Goal: Obtain resource: Download file/media

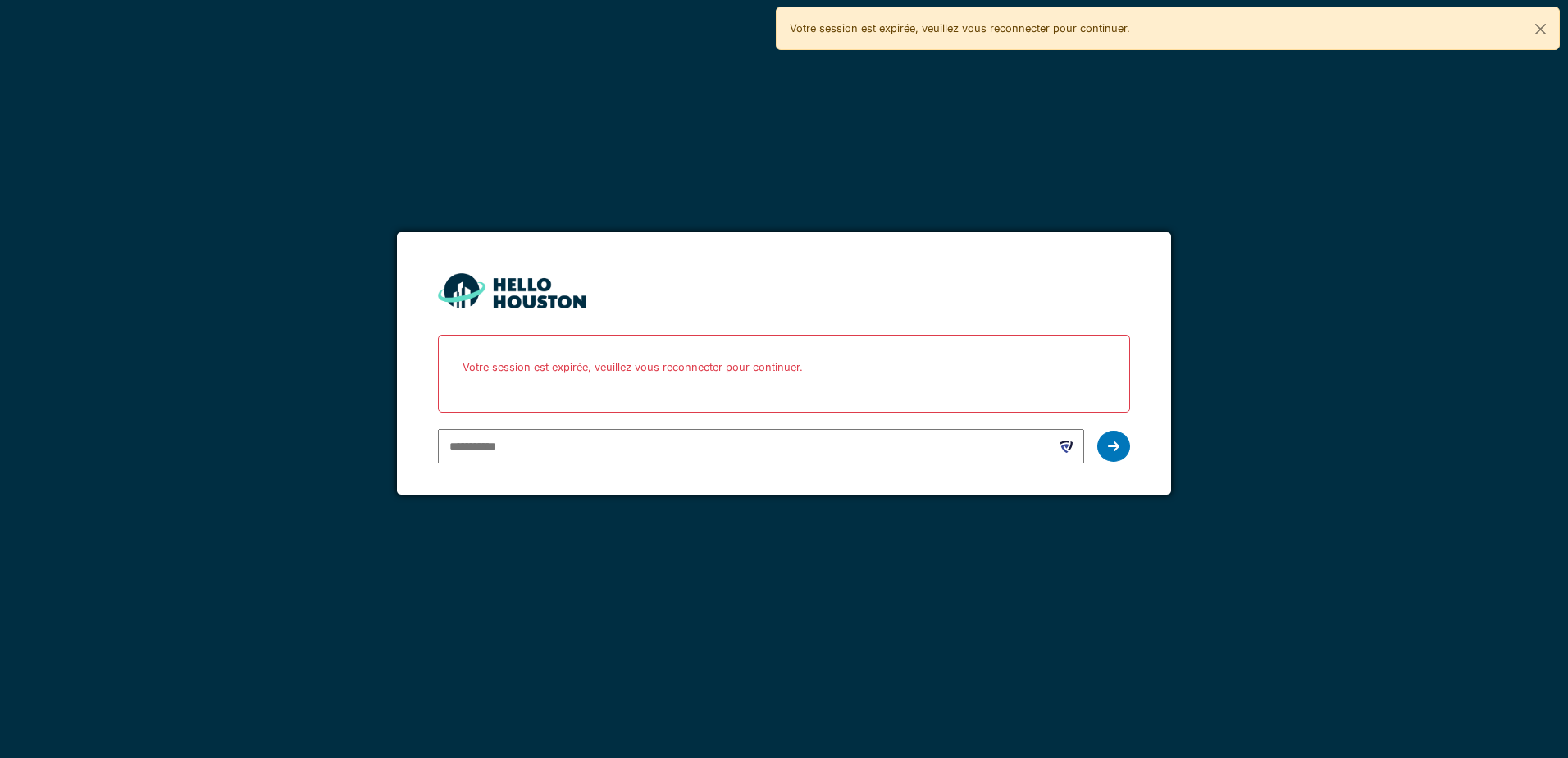
click at [558, 663] on div "You don't seem to have an account yet. Please follow the link given by your com…" at bounding box center [784, 379] width 1568 height 758
click at [632, 452] on input "email" at bounding box center [760, 446] width 645 height 34
type input "**********"
click at [1108, 439] on div at bounding box center [1113, 445] width 33 height 31
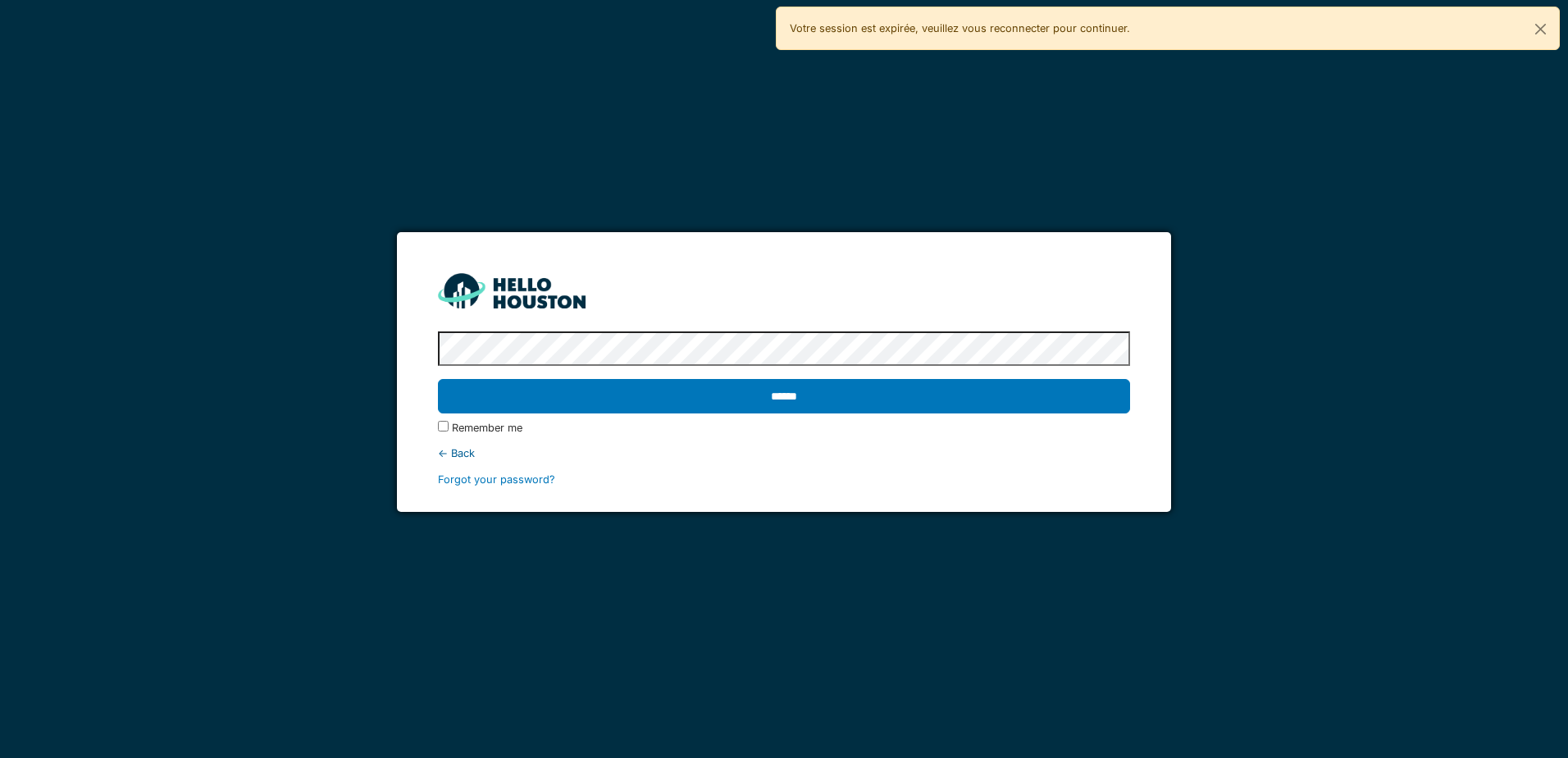
drag, startPoint x: 735, startPoint y: 402, endPoint x: 730, endPoint y: 418, distance: 16.8
click at [730, 418] on div "******" at bounding box center [784, 396] width 692 height 47
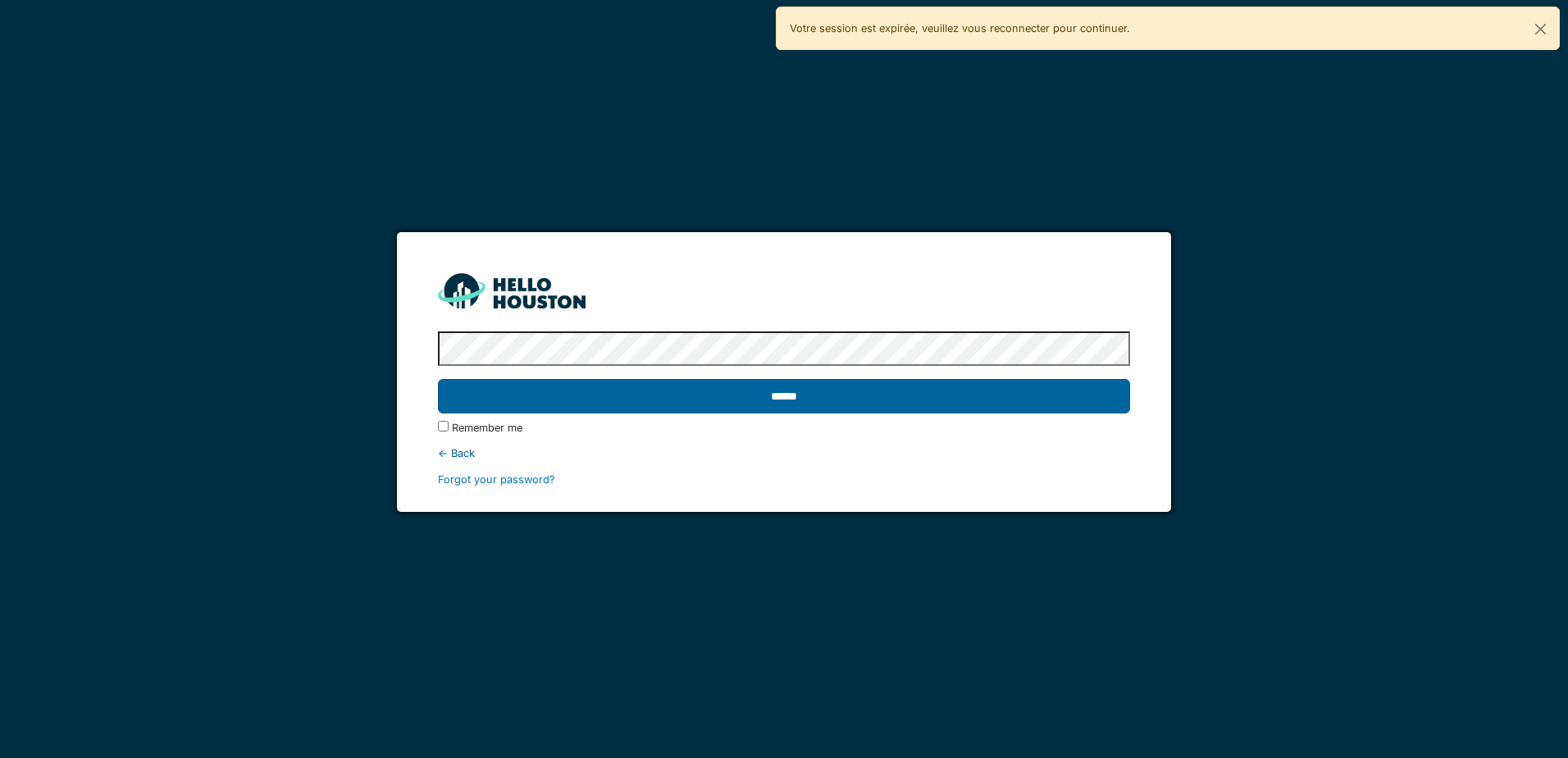
click at [743, 403] on input "******" at bounding box center [784, 396] width 692 height 34
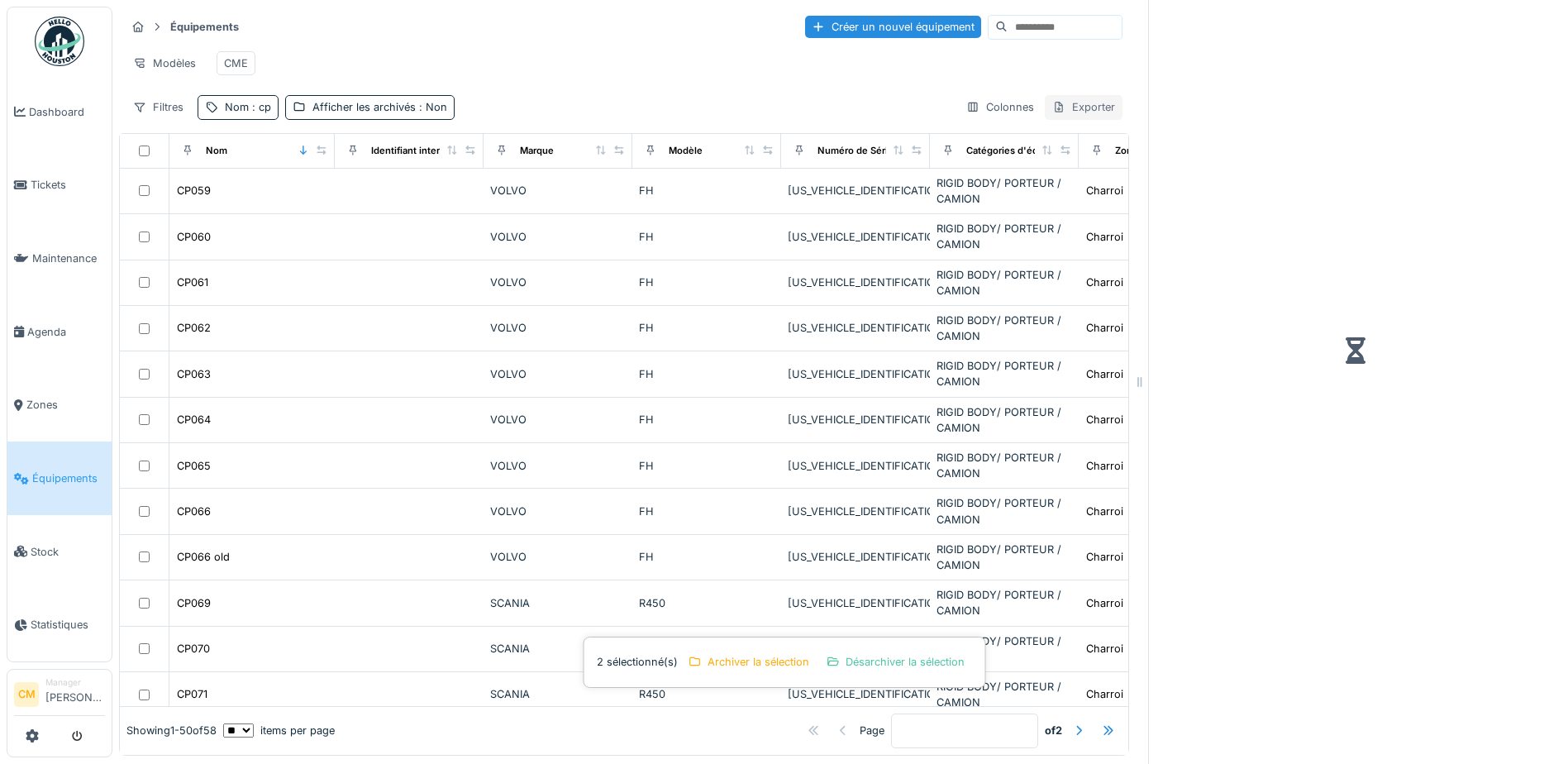
click at [1063, 114] on div "Exporter" at bounding box center [1083, 107] width 77 height 24
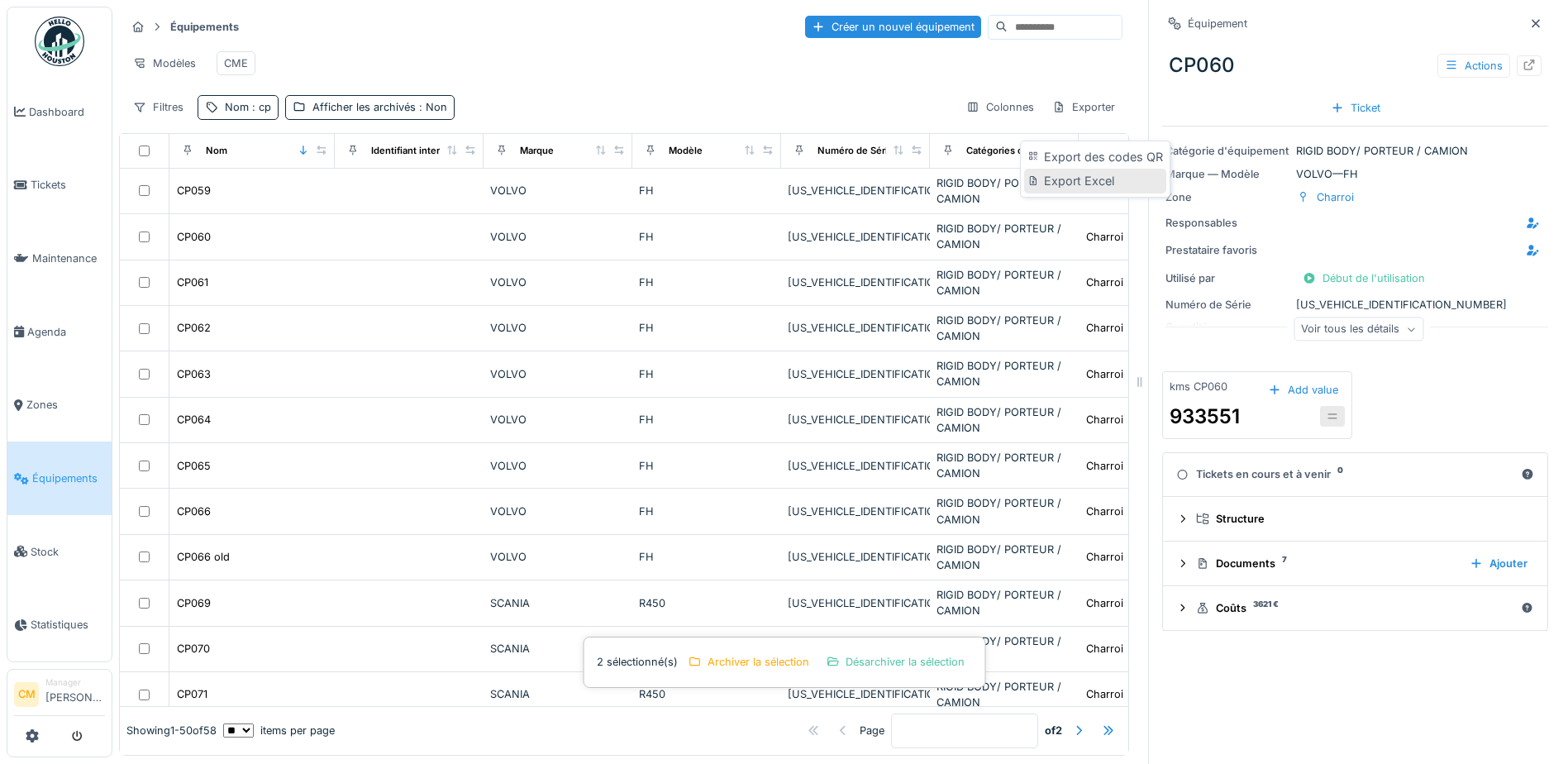
click at [1098, 176] on div "Export Excel" at bounding box center [1094, 181] width 141 height 25
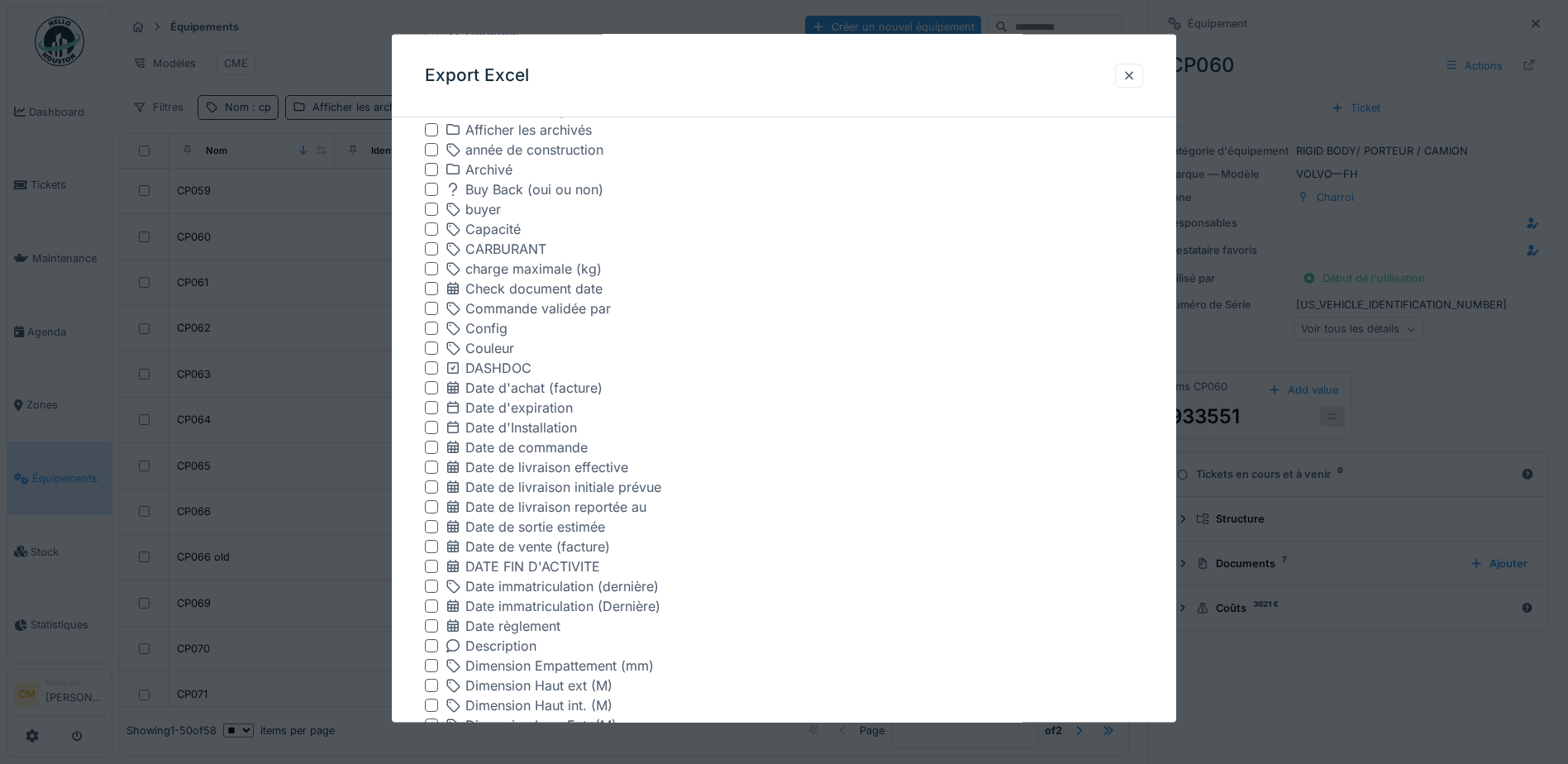
scroll to position [661, 0]
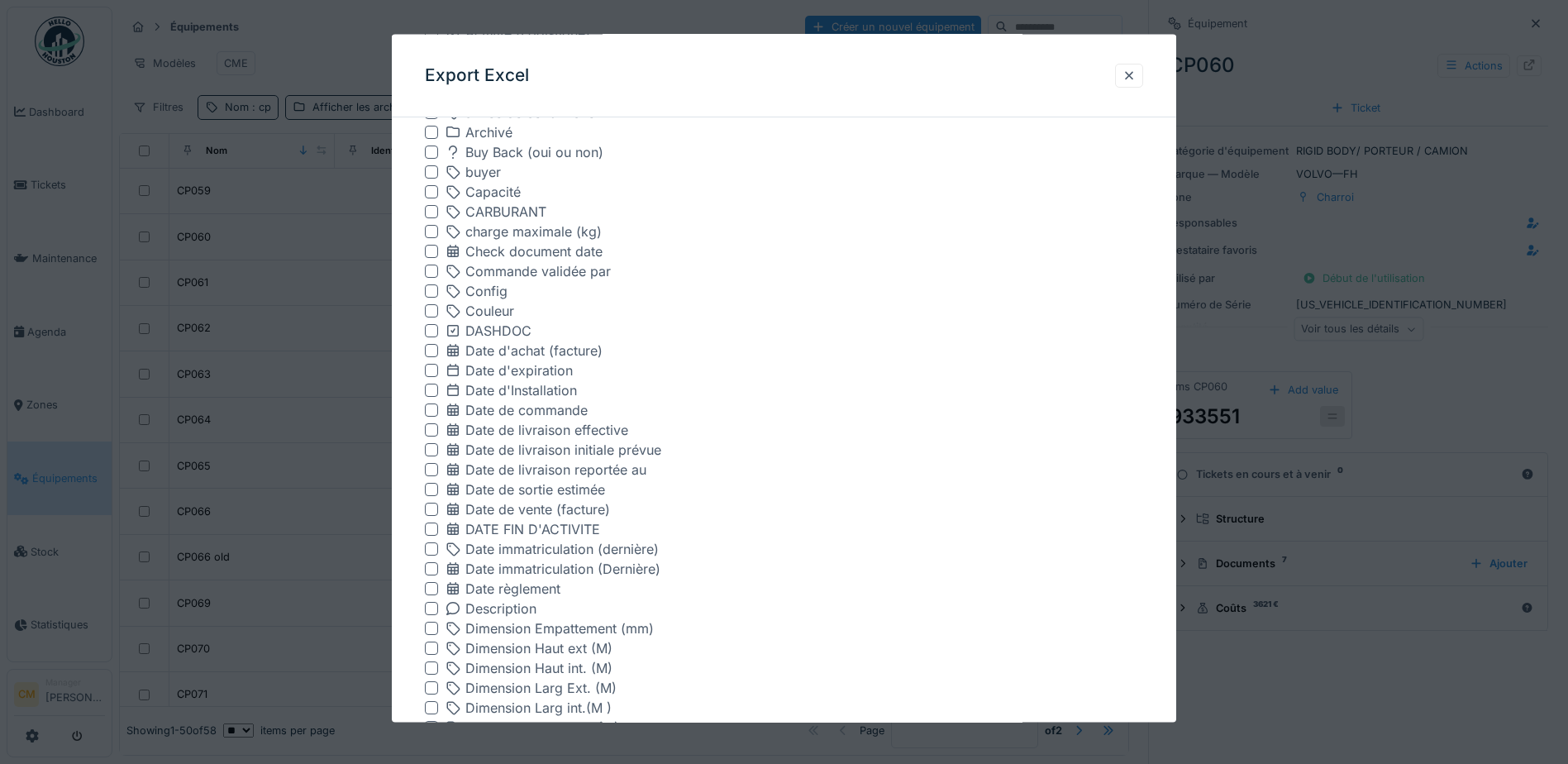
click at [428, 351] on div at bounding box center [432, 350] width 13 height 13
click at [436, 412] on div at bounding box center [432, 410] width 13 height 13
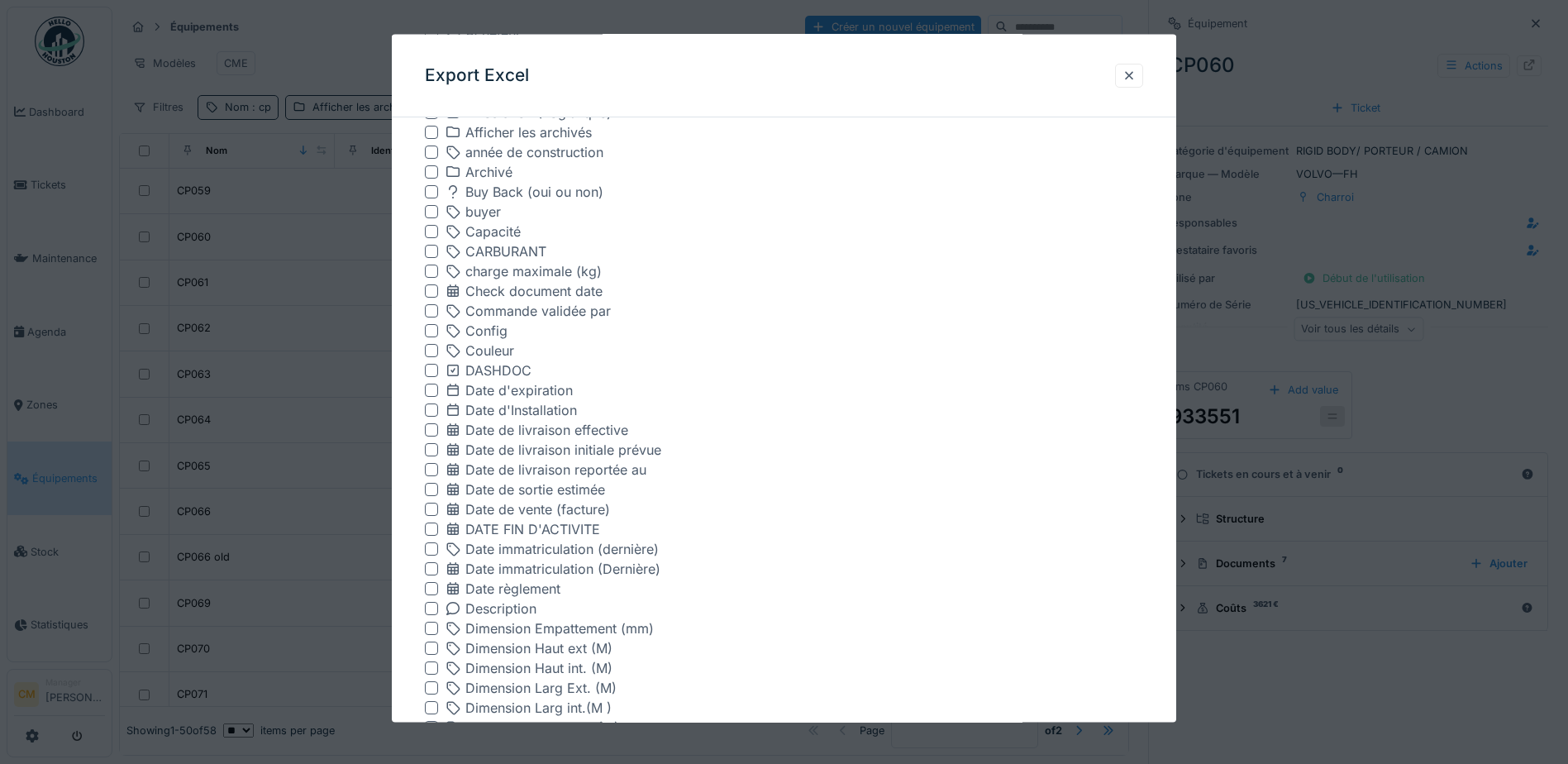
click at [432, 567] on div at bounding box center [432, 569] width 13 height 13
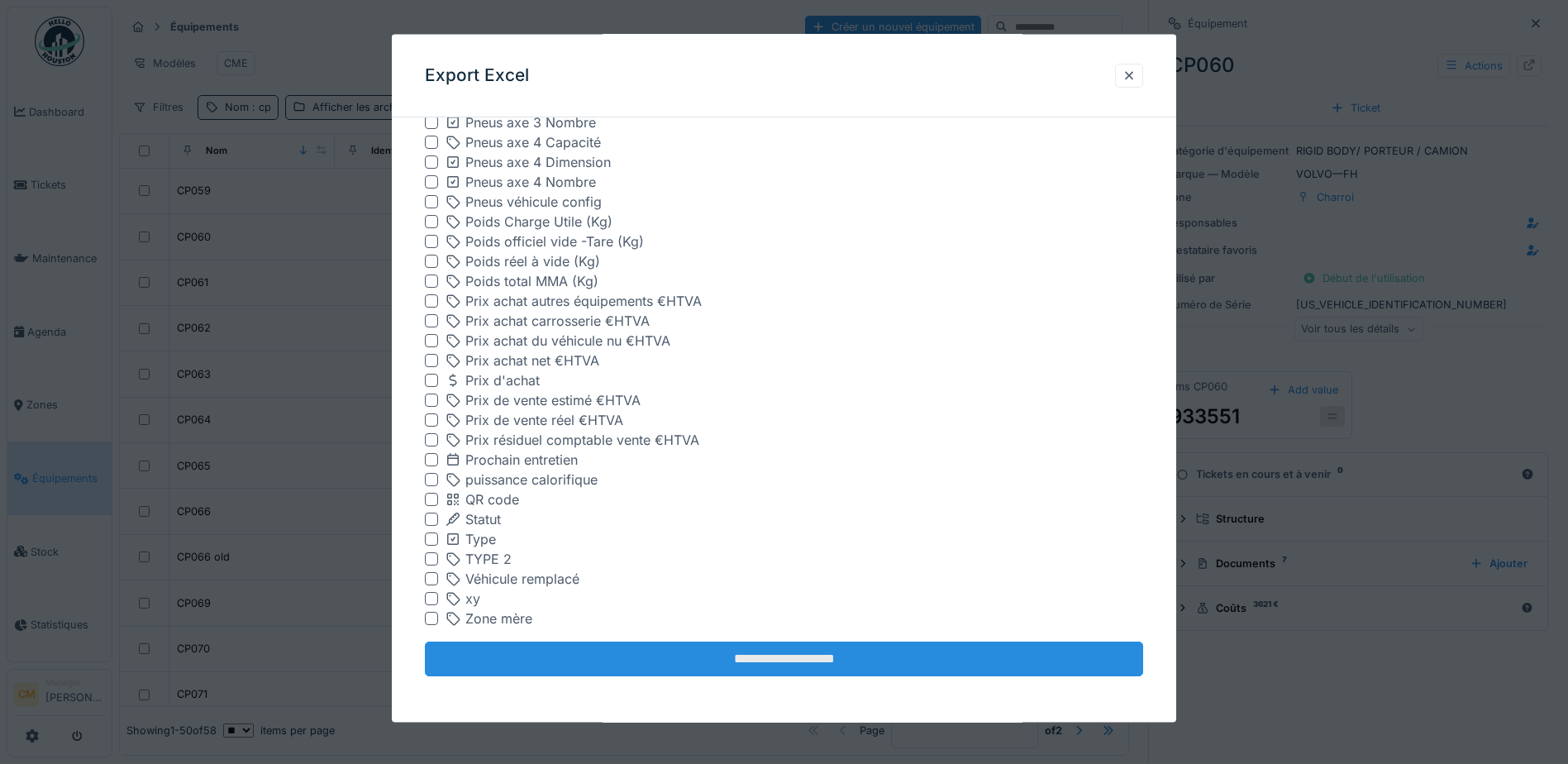
scroll to position [12, 0]
click at [754, 648] on input "**********" at bounding box center [784, 659] width 718 height 34
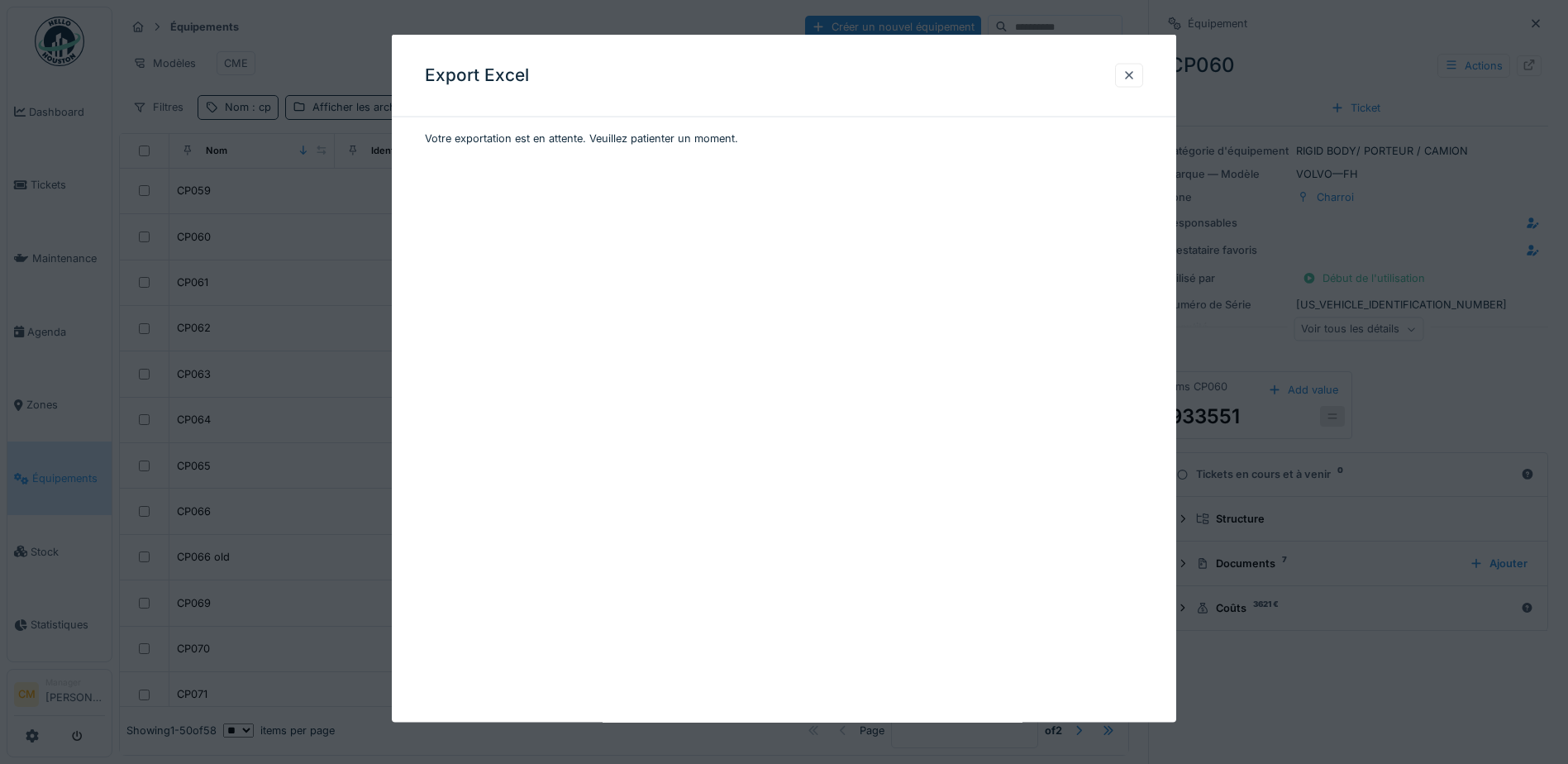
scroll to position [0, 0]
click at [1126, 69] on div at bounding box center [1129, 74] width 28 height 24
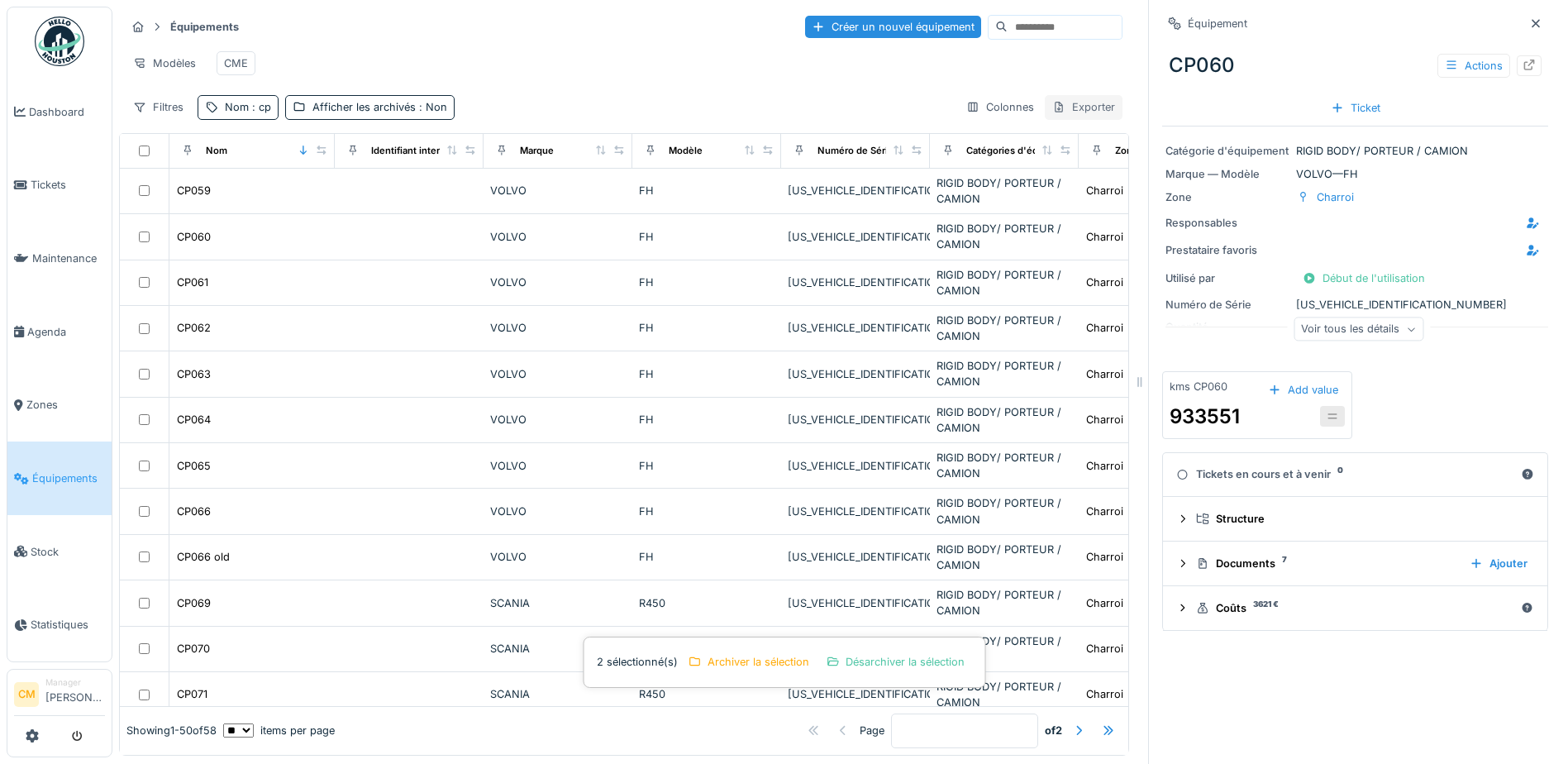
click at [1052, 114] on div "Exporter" at bounding box center [1083, 107] width 77 height 24
click at [1091, 180] on div "Export Excel" at bounding box center [1094, 181] width 141 height 25
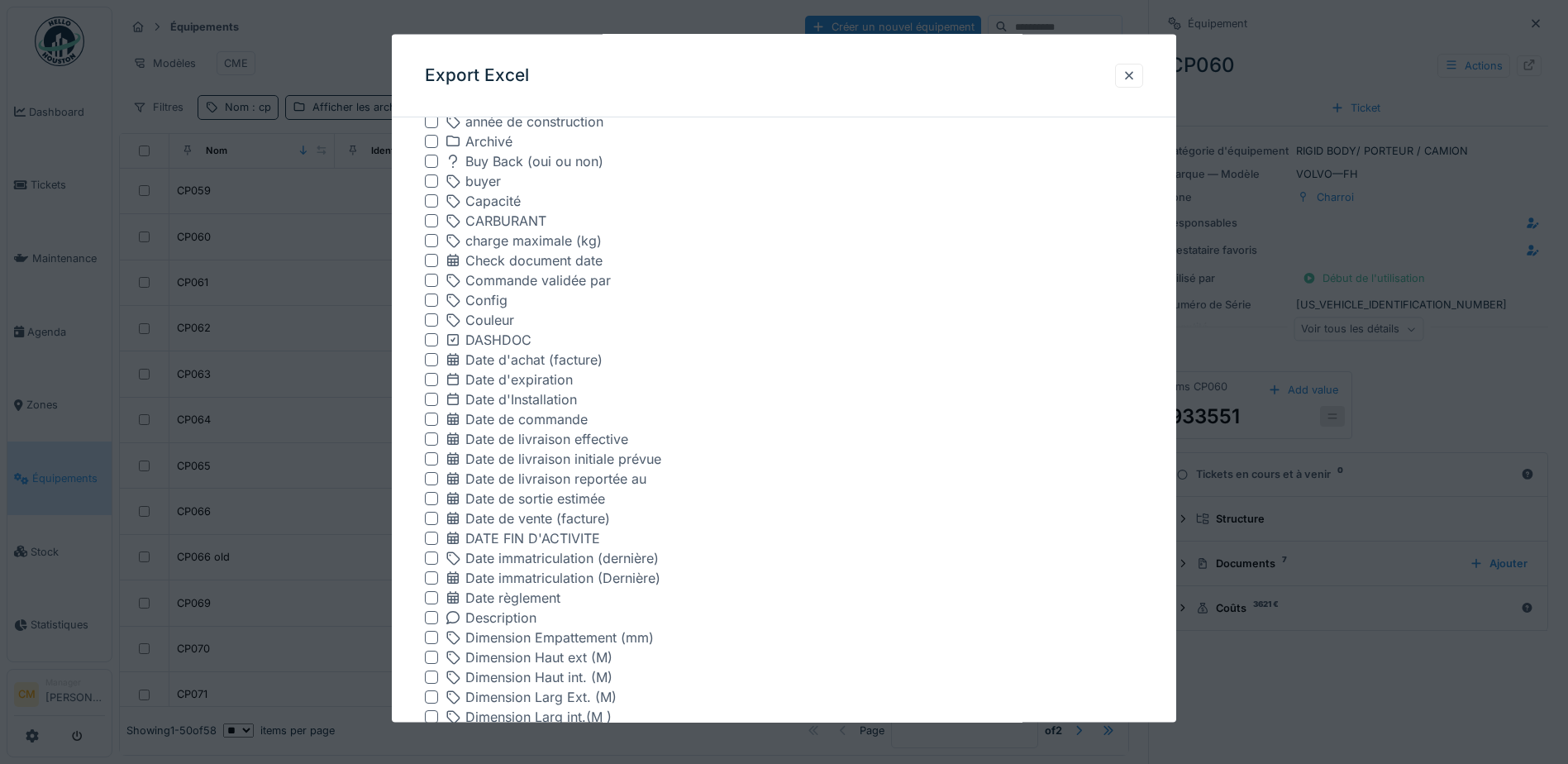
scroll to position [661, 0]
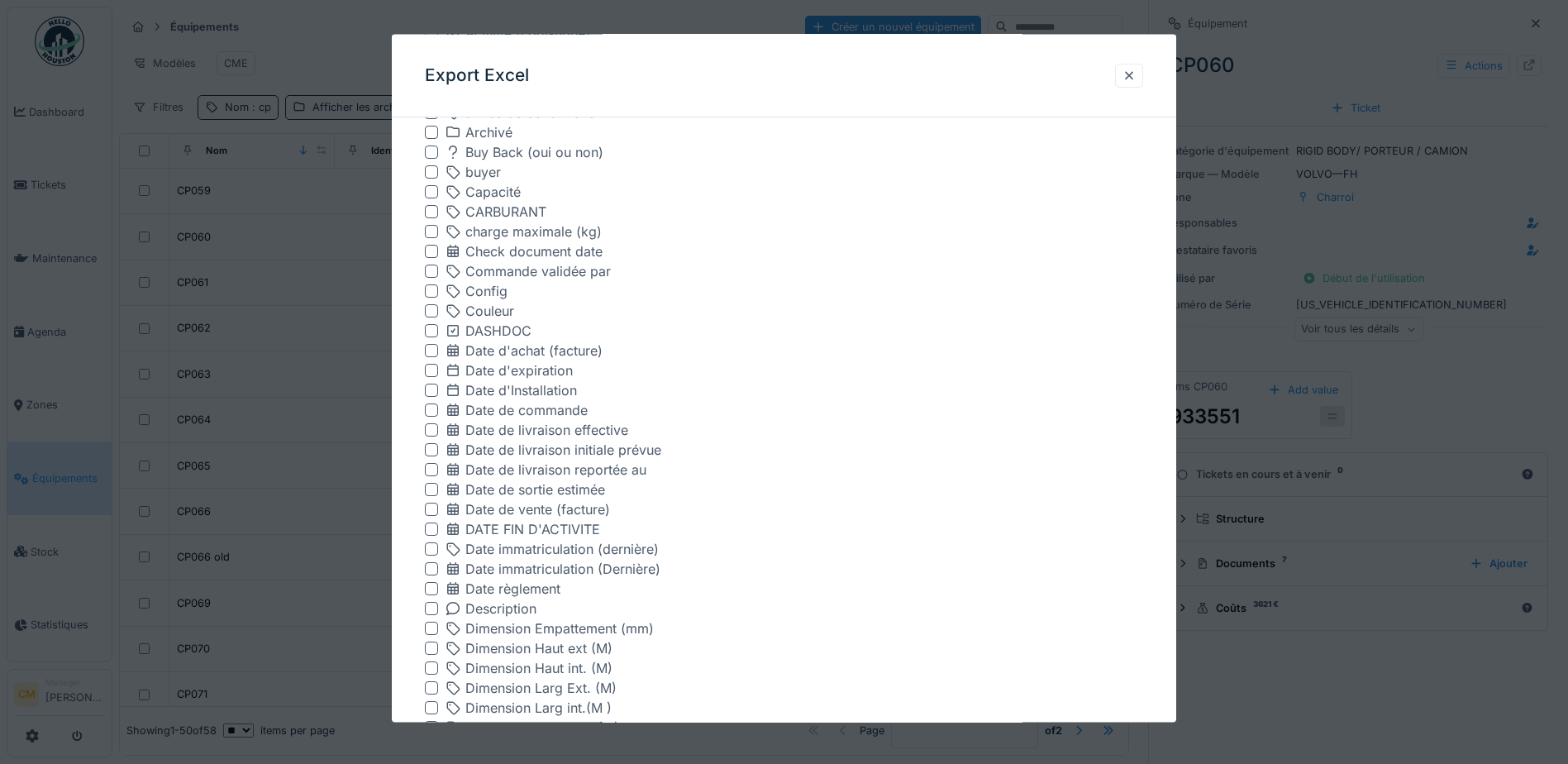
click at [434, 411] on div at bounding box center [432, 410] width 13 height 13
click at [434, 371] on div at bounding box center [432, 371] width 13 height 13
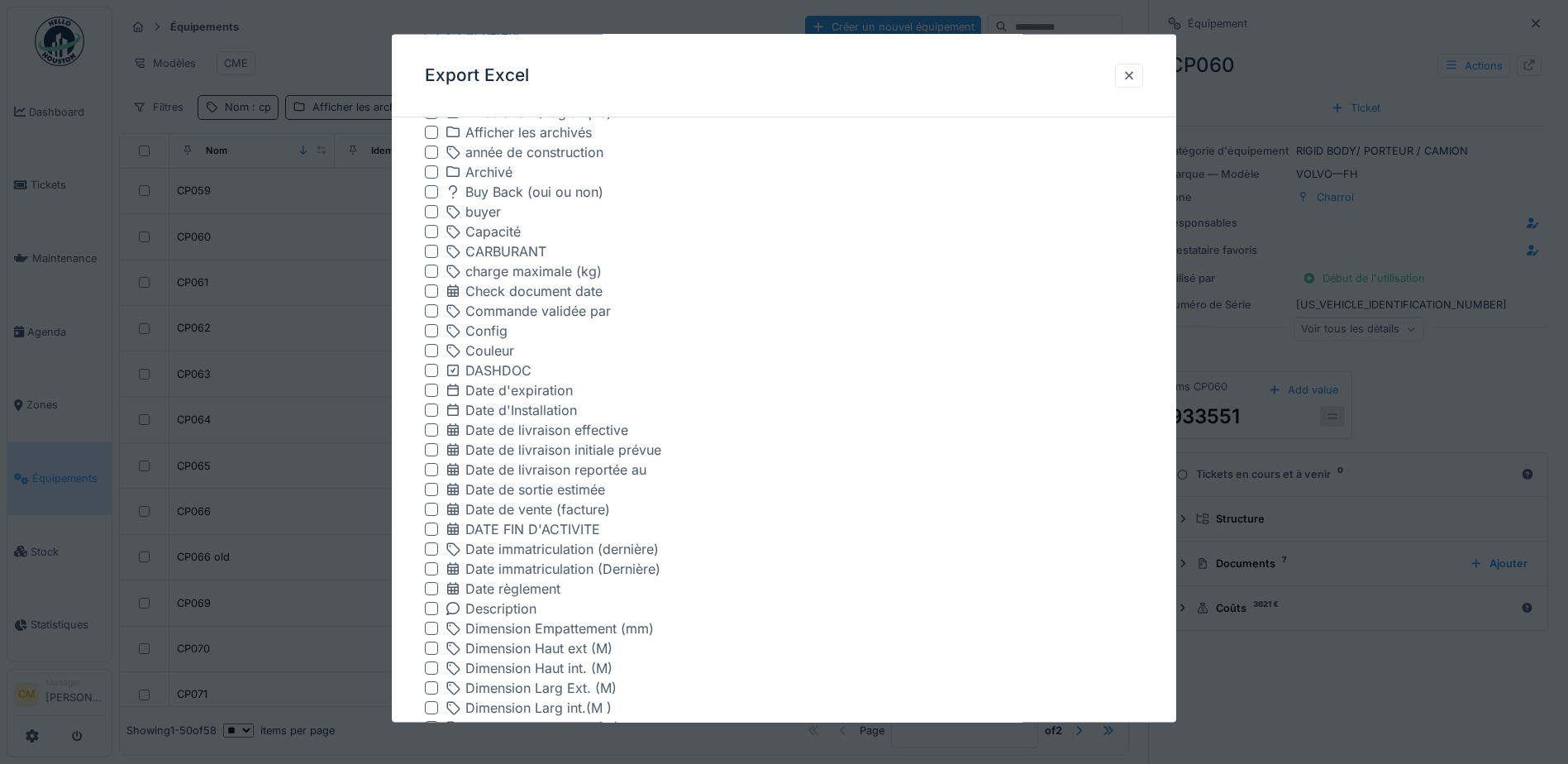
click at [433, 507] on div at bounding box center [432, 509] width 13 height 13
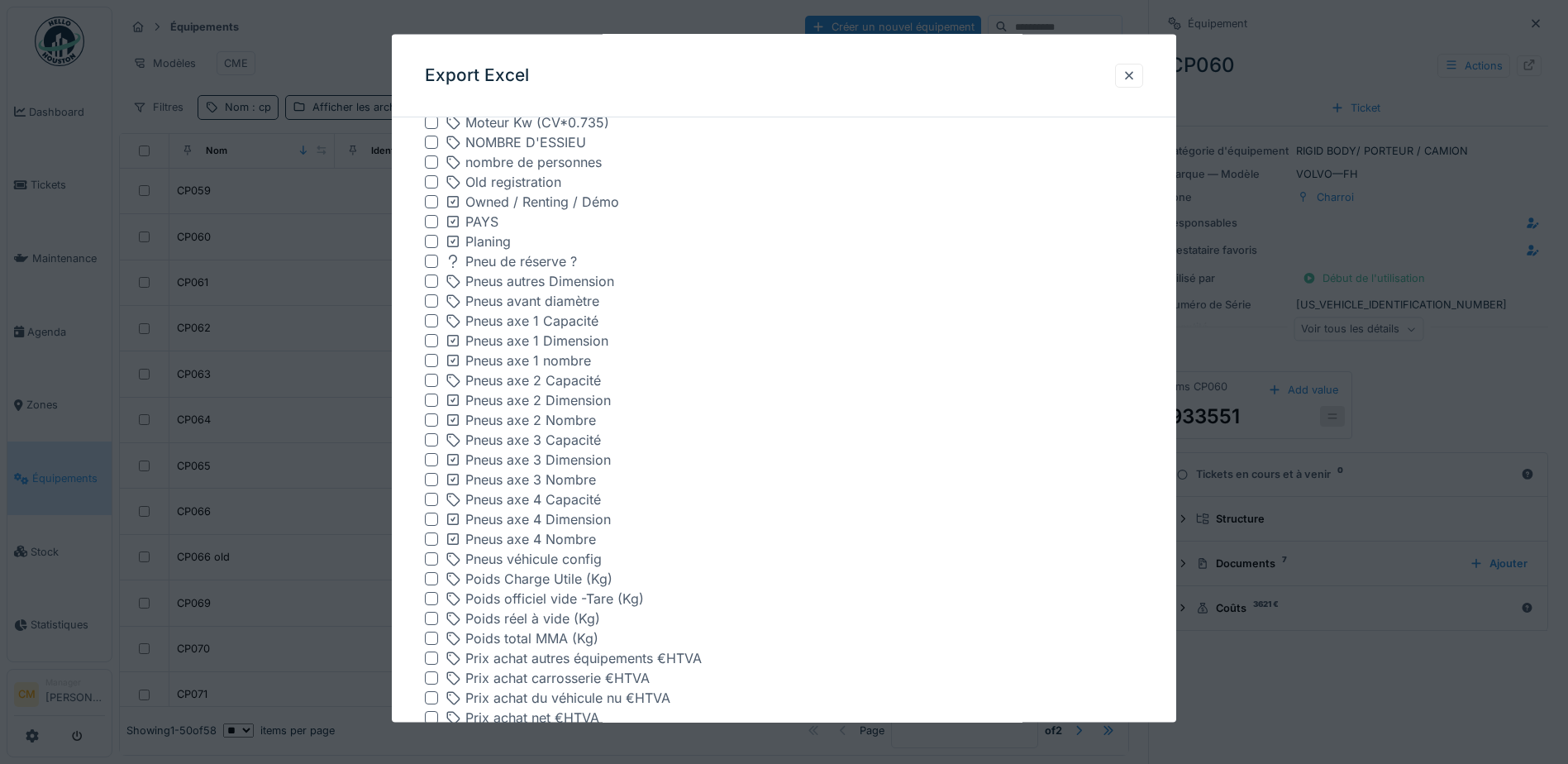
scroll to position [2259, 0]
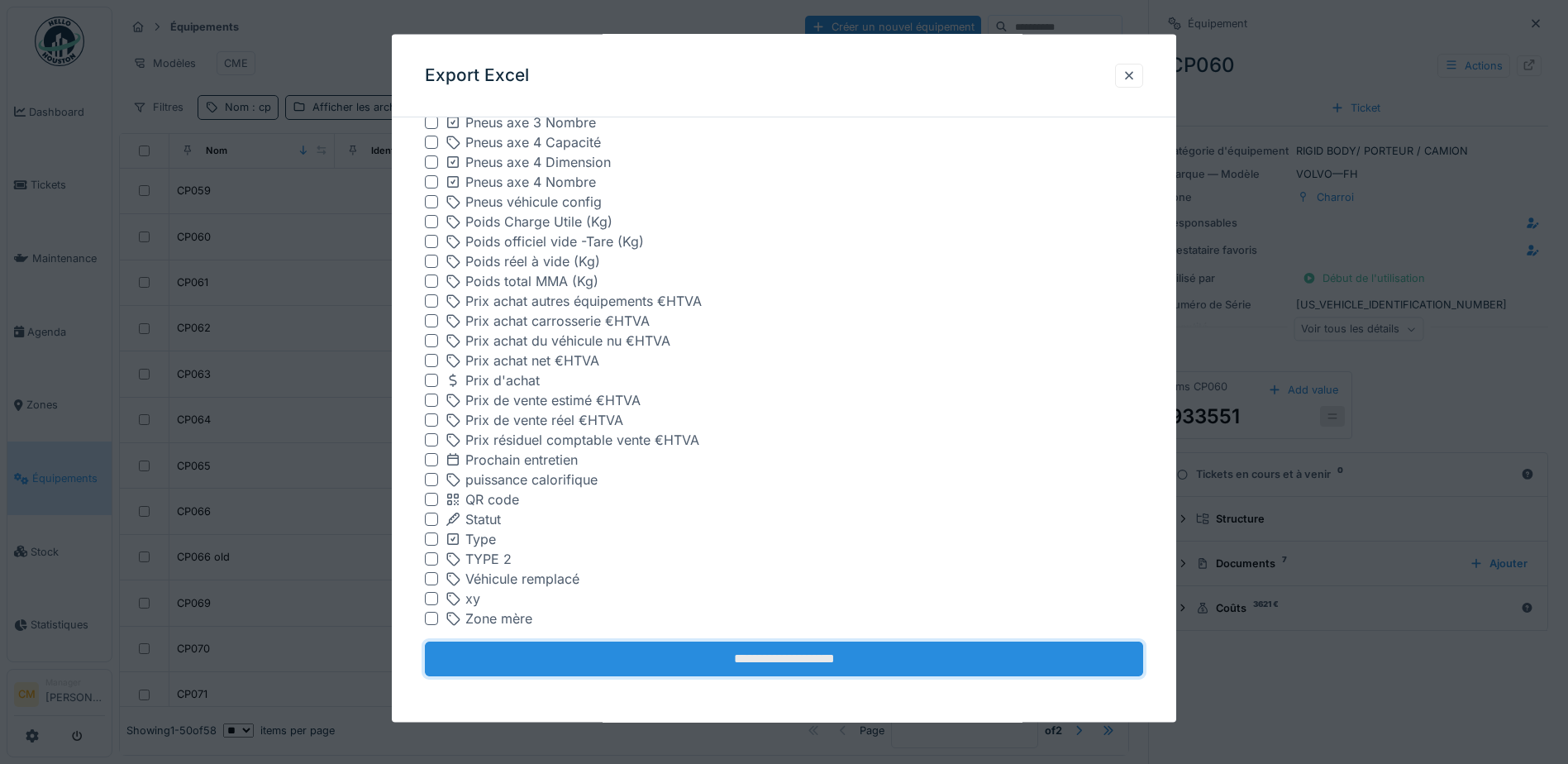
click at [667, 645] on input "**********" at bounding box center [784, 659] width 718 height 34
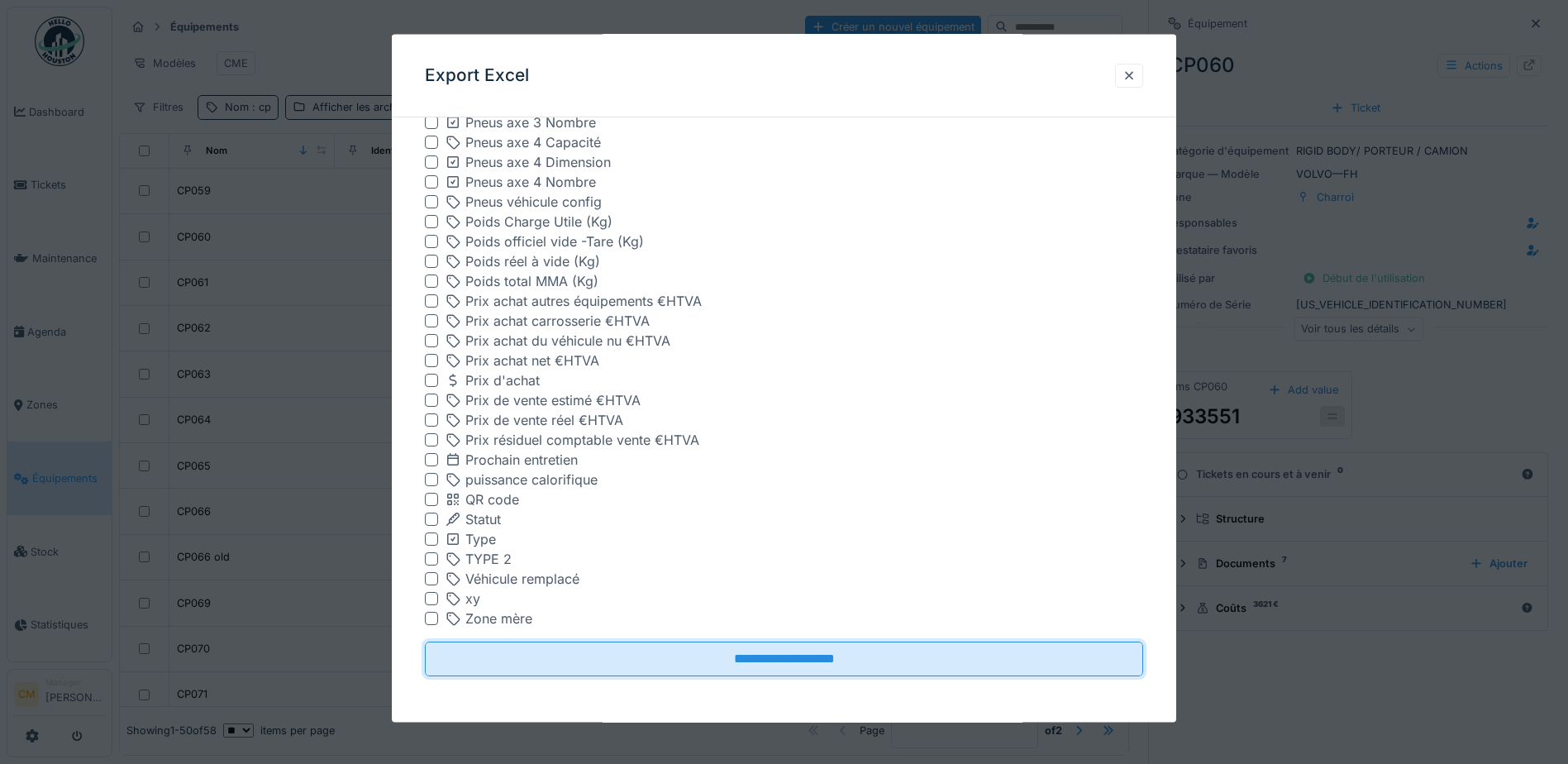
scroll to position [0, 0]
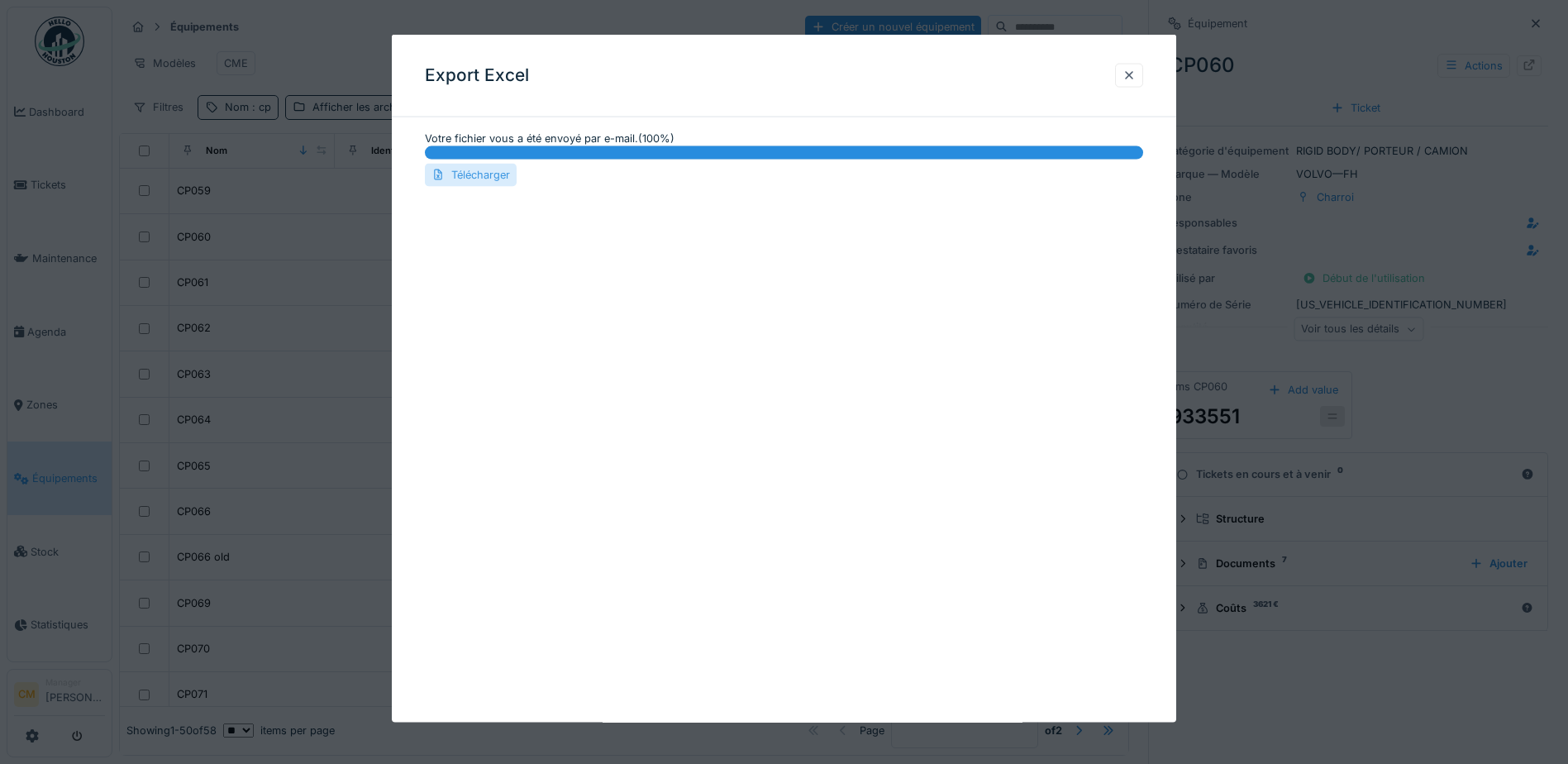
click at [476, 171] on div "Télécharger" at bounding box center [471, 174] width 92 height 22
